Goal: Task Accomplishment & Management: Complete application form

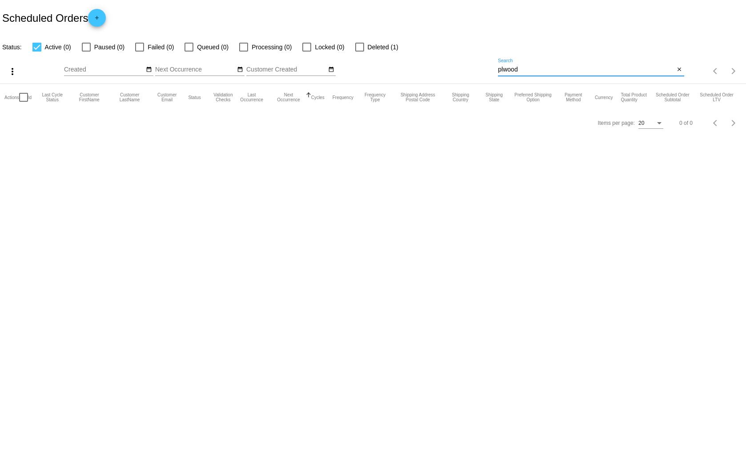
drag, startPoint x: 527, startPoint y: 71, endPoint x: 496, endPoint y: 70, distance: 31.1
click at [496, 70] on div "more_vert Sep Jan Feb Mar [DATE]" at bounding box center [373, 68] width 746 height 32
click at [98, 14] on span "add" at bounding box center [97, 20] width 11 height 22
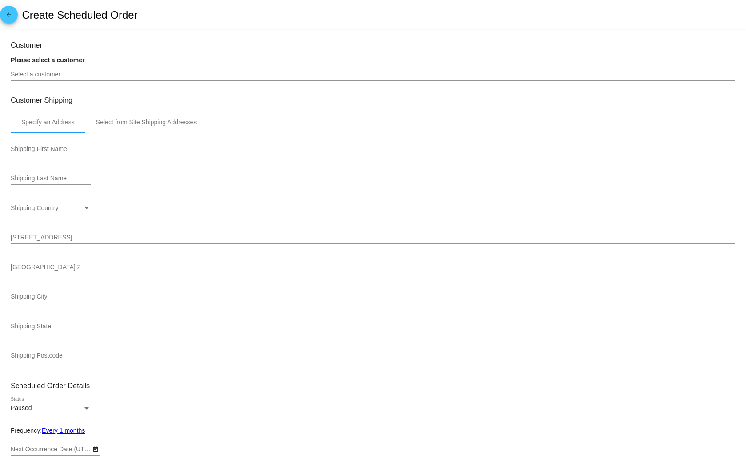
type input "10/2/2025"
click at [55, 75] on input "Select a customer" at bounding box center [373, 74] width 724 height 7
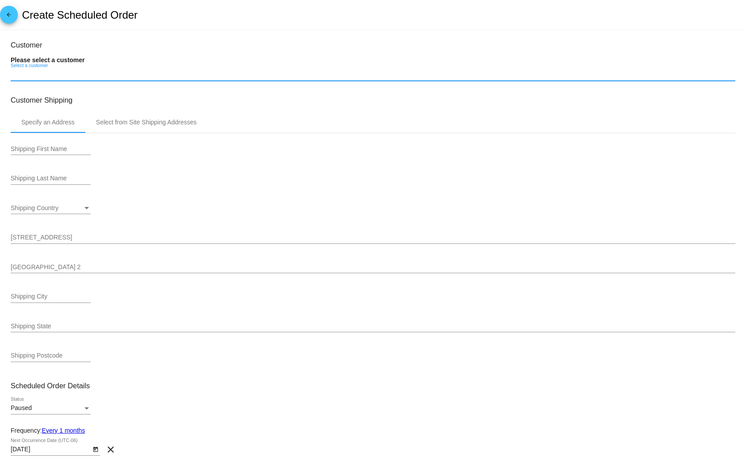
paste input "[EMAIL_ADDRESS][DOMAIN_NAME]"
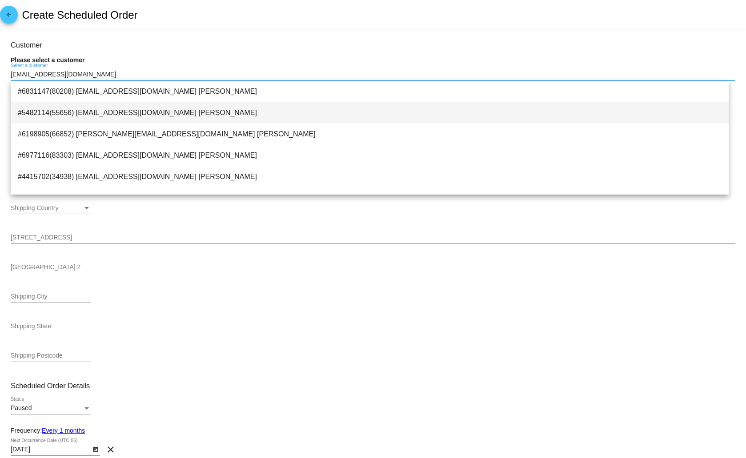
type input "[EMAIL_ADDRESS][DOMAIN_NAME]"
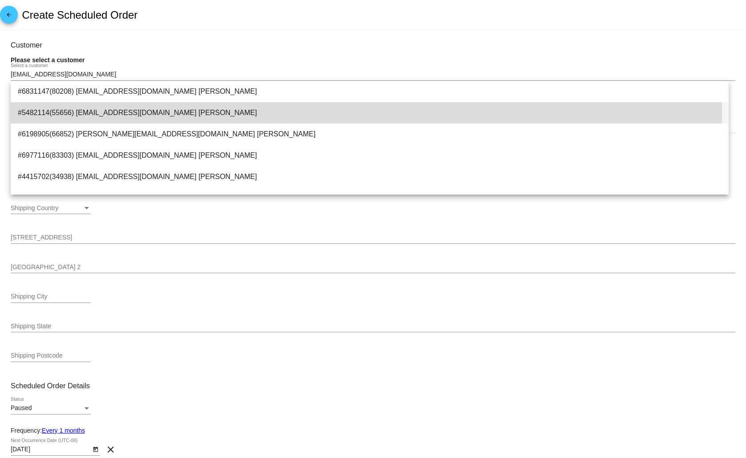
click at [147, 111] on span "#5482114(55656) bootjackal@yahoo.com Alice Schmitt" at bounding box center [370, 112] width 704 height 21
type input "[PERSON_NAME]"
type input "48817 Bootjack Rd"
type input "[GEOGRAPHIC_DATA]"
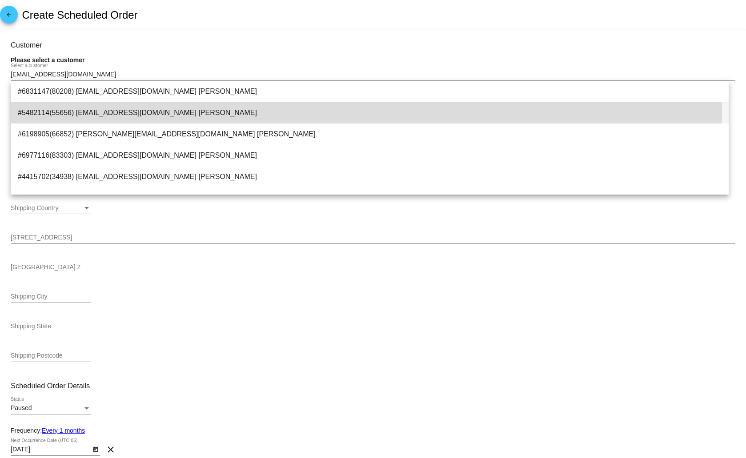
type input "49945"
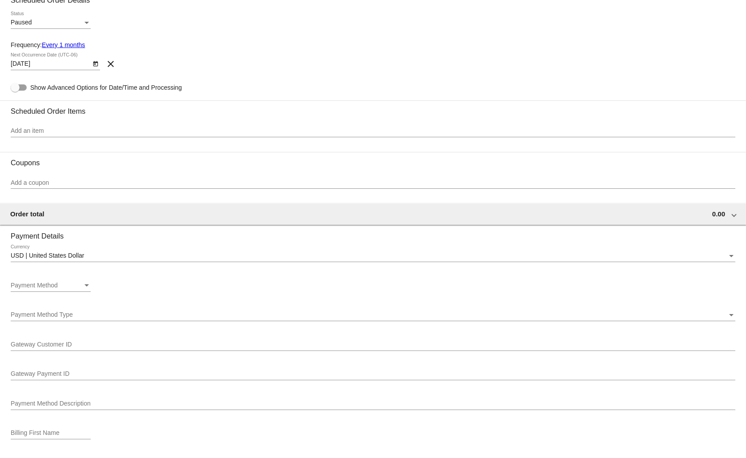
scroll to position [290, 0]
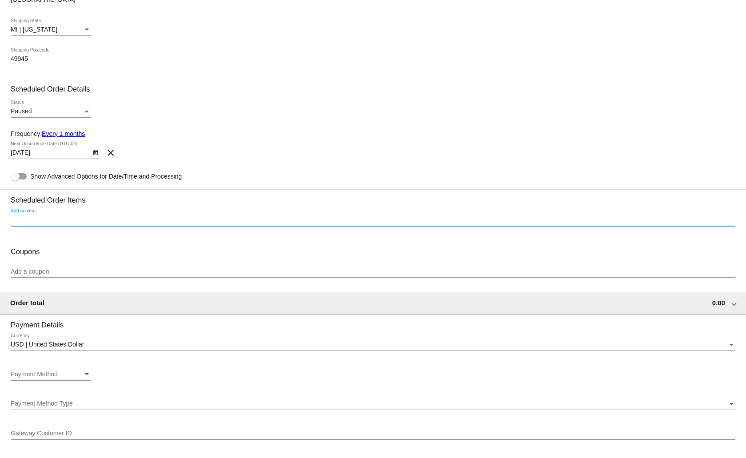
click at [175, 220] on input "Add an item" at bounding box center [373, 219] width 724 height 7
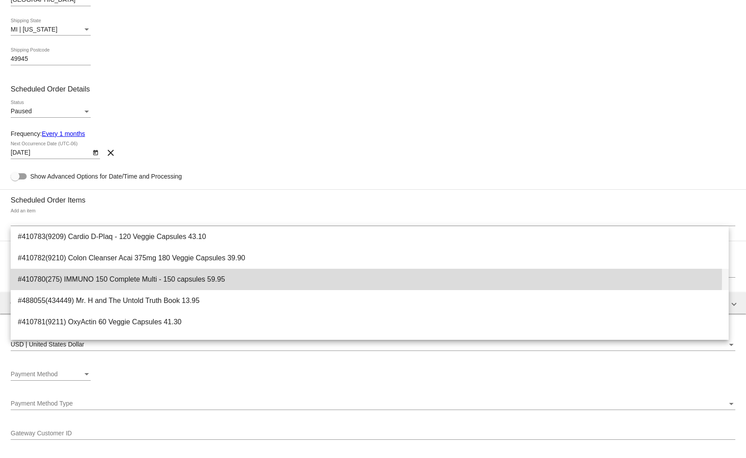
click at [176, 278] on span "#410780(275) IMMUNO 150 Complete Multi - 150 capsules 59.95" at bounding box center [370, 279] width 704 height 21
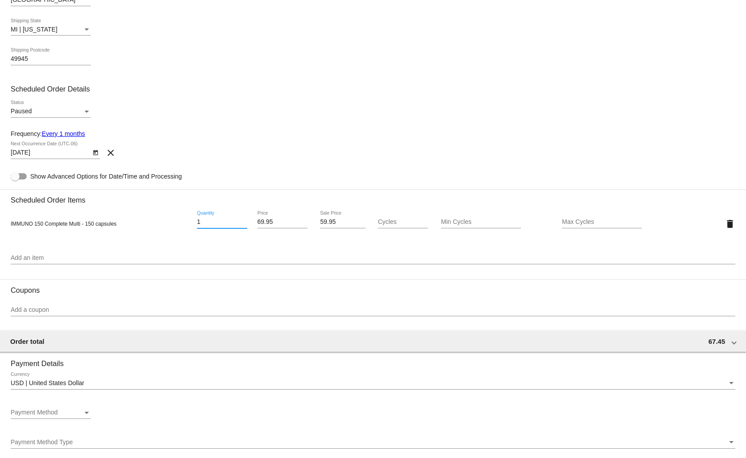
click at [204, 219] on input "1" at bounding box center [222, 222] width 50 height 7
type input "2"
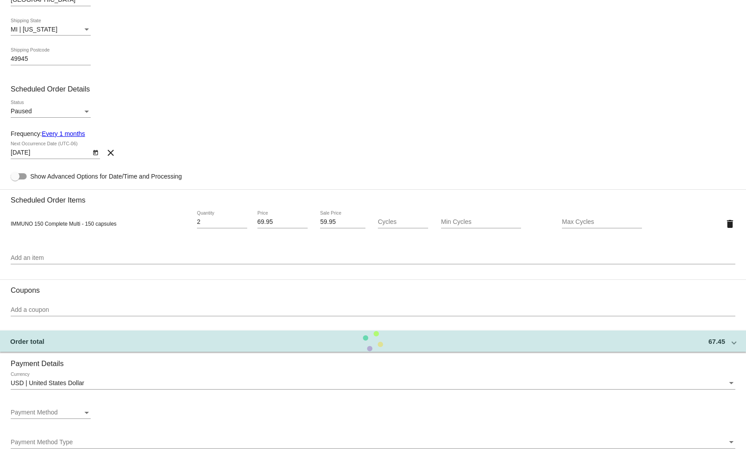
click at [189, 243] on section "Scheduled Order Items IMMUNO 150 Complete Multi - 150 capsules 2 Quantity 69.95…" at bounding box center [373, 230] width 724 height 83
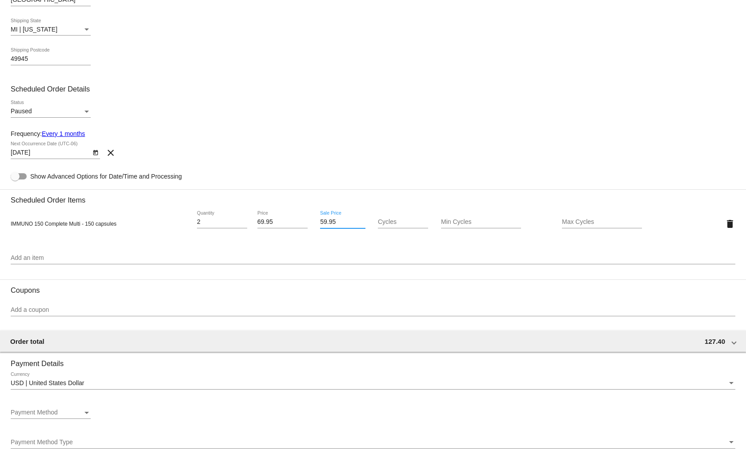
click at [334, 224] on input "59.95" at bounding box center [342, 222] width 45 height 7
type input "55.96"
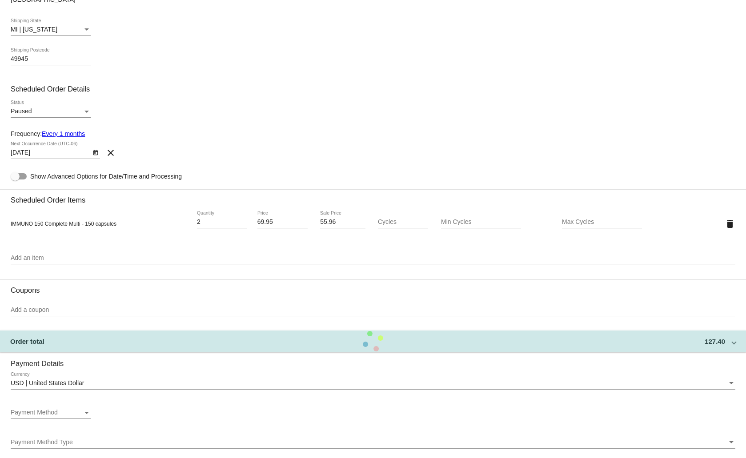
click at [214, 242] on div "IMMUNO 150 Complete Multi - 150 capsules 2 Quantity 69.95 Price 55.96 Sale Pric…" at bounding box center [373, 223] width 724 height 39
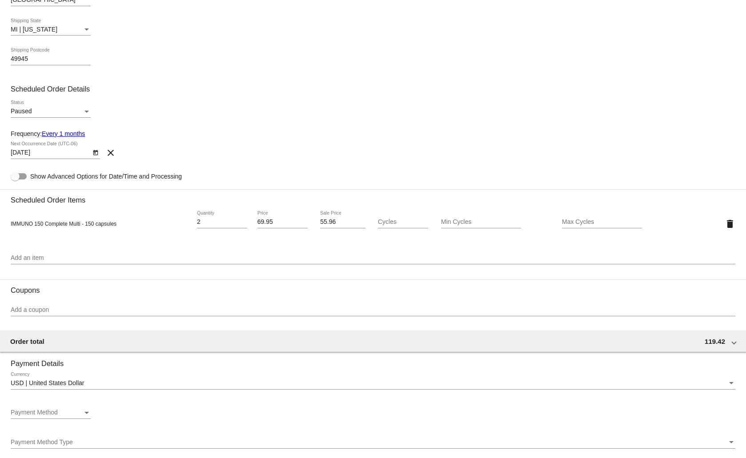
click at [67, 133] on link "Every 1 months" at bounding box center [63, 133] width 43 height 7
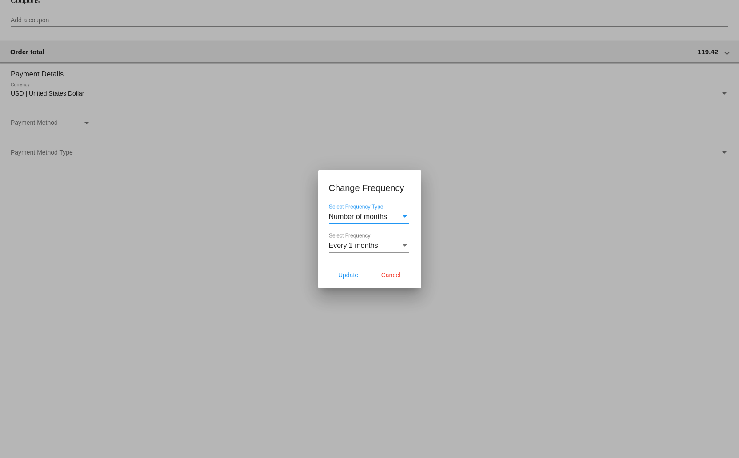
click at [396, 242] on div "Every 1 months" at bounding box center [365, 246] width 72 height 8
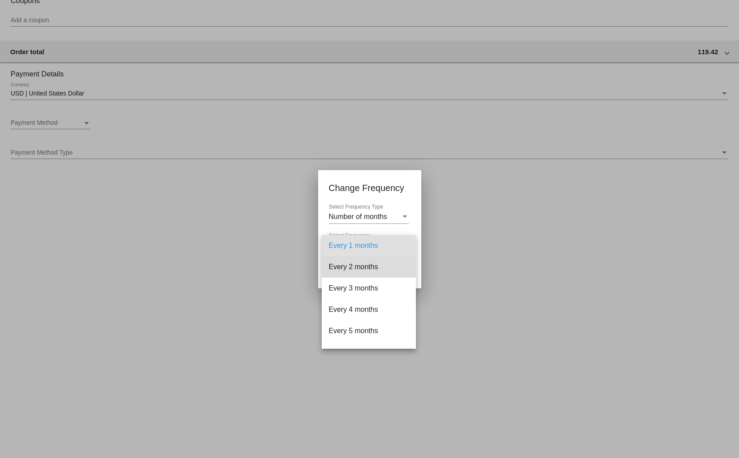
click at [382, 268] on span "Every 2 months" at bounding box center [369, 266] width 80 height 21
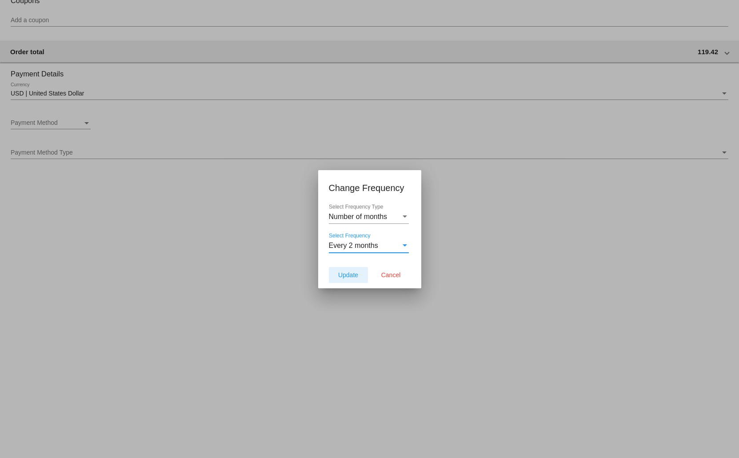
click at [347, 273] on span "Update" at bounding box center [348, 275] width 20 height 7
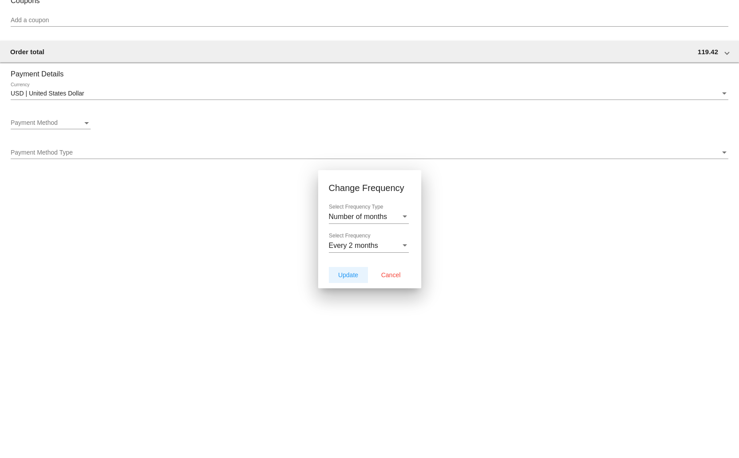
type input "[DATE]"
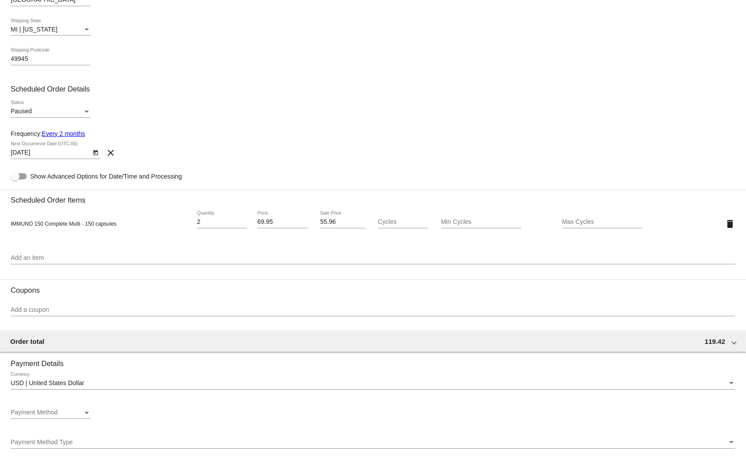
click at [88, 109] on div "Status" at bounding box center [87, 111] width 8 height 7
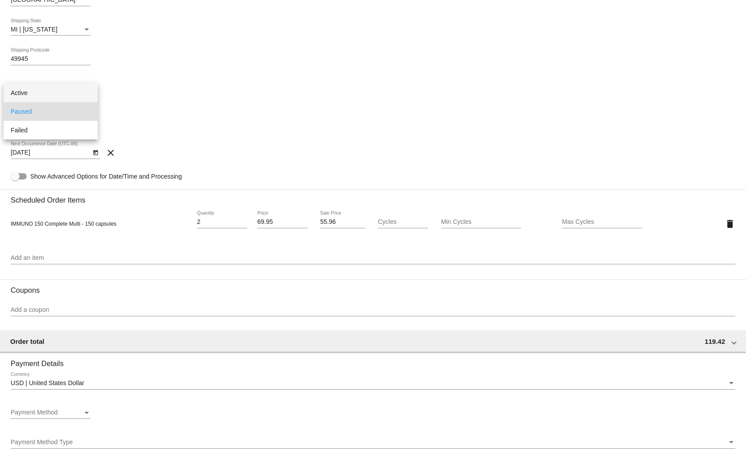
click at [73, 90] on span "Active" at bounding box center [51, 93] width 80 height 19
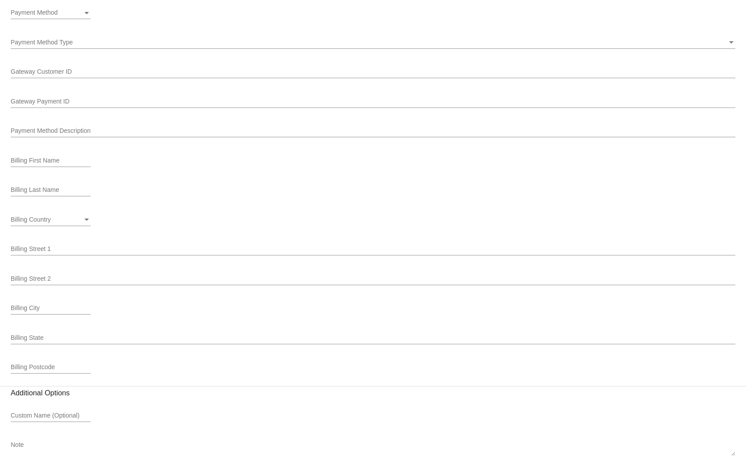
scroll to position [728, 0]
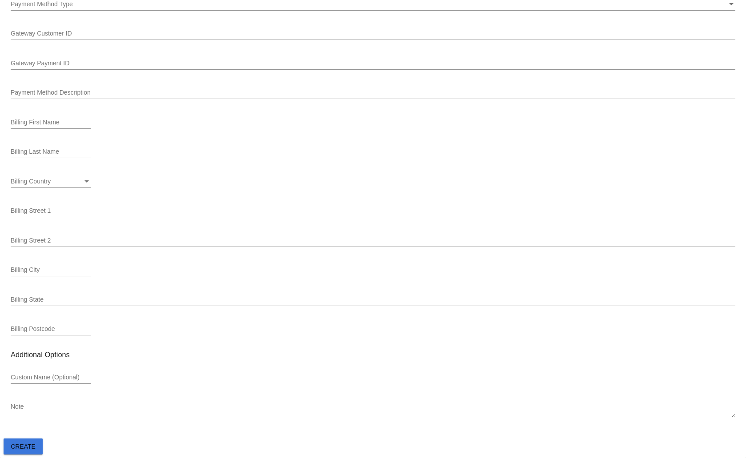
click at [23, 447] on span "Create" at bounding box center [23, 446] width 25 height 7
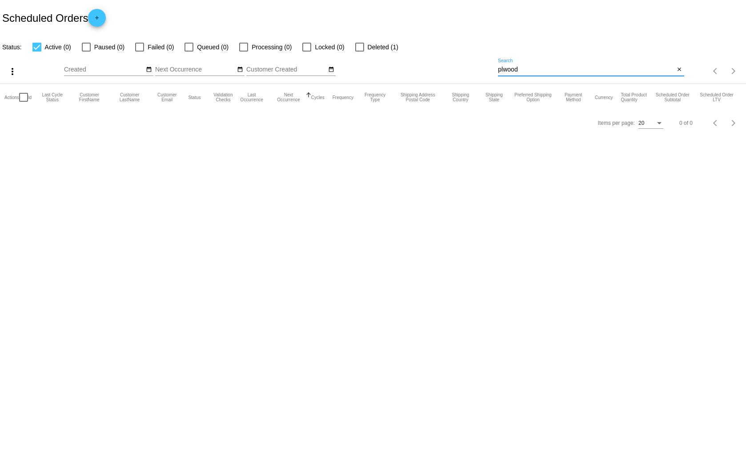
drag, startPoint x: 526, startPoint y: 70, endPoint x: 496, endPoint y: 70, distance: 29.8
click at [496, 70] on div "more_vert Sep Jan Feb Mar [DATE]" at bounding box center [373, 68] width 746 height 32
paste input "[EMAIL_ADDRESS][DOMAIN_NAME]"
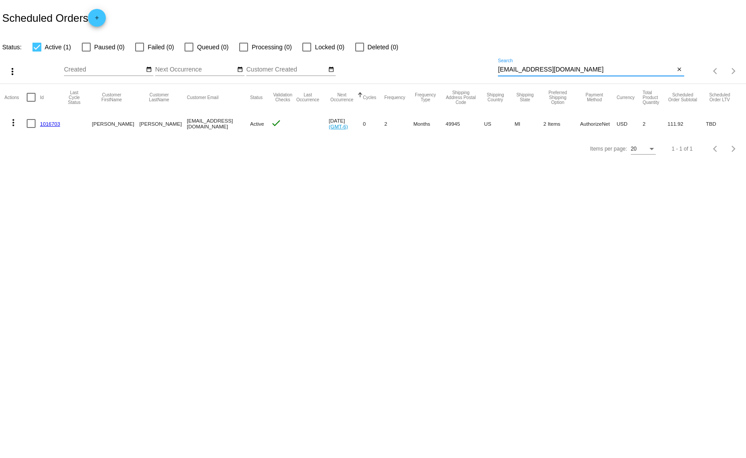
type input "[EMAIL_ADDRESS][DOMAIN_NAME]"
click at [52, 125] on link "1016703" at bounding box center [50, 124] width 20 height 6
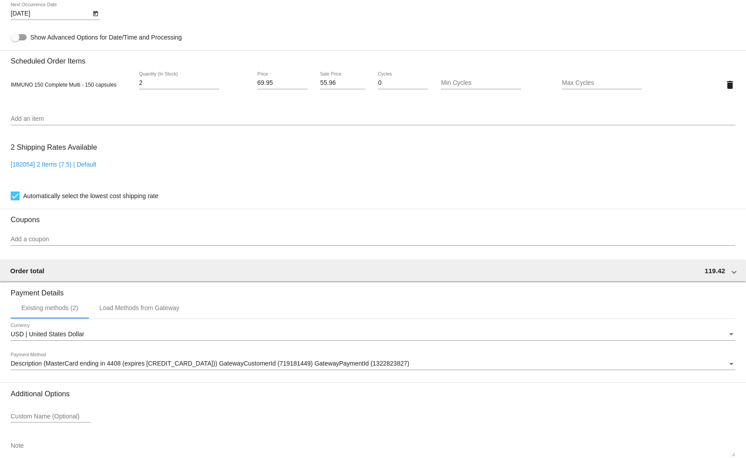
scroll to position [539, 0]
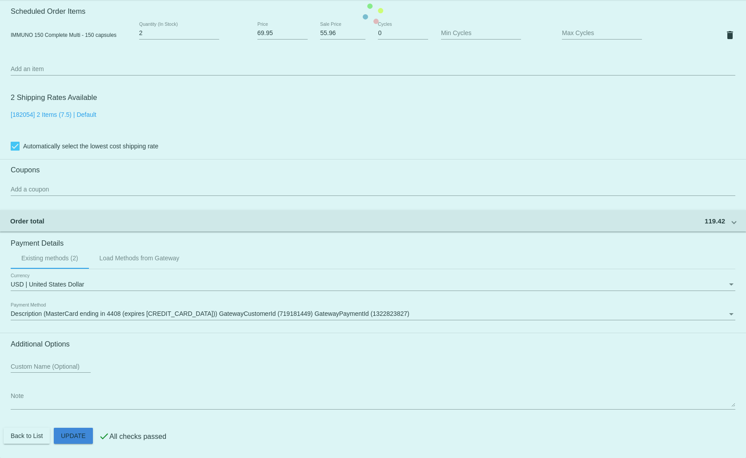
click at [72, 430] on mat-card "Customer 5482114: [PERSON_NAME] [EMAIL_ADDRESS][DOMAIN_NAME] Customer Shipping …" at bounding box center [373, 14] width 746 height 889
